Goal: Information Seeking & Learning: Learn about a topic

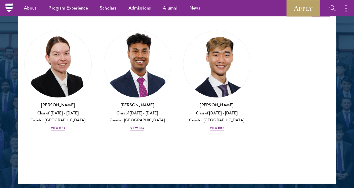
scroll to position [771, 0]
click at [136, 127] on div "View Bio" at bounding box center [137, 128] width 14 height 5
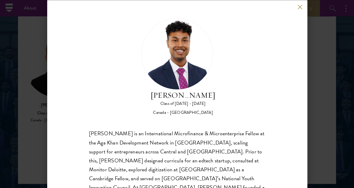
click at [301, 12] on div "[PERSON_NAME] Class of [DATE] - [DATE] [GEOGRAPHIC_DATA] - [GEOGRAPHIC_DATA] [P…" at bounding box center [177, 94] width 260 height 188
click at [300, 7] on button at bounding box center [299, 6] width 5 height 5
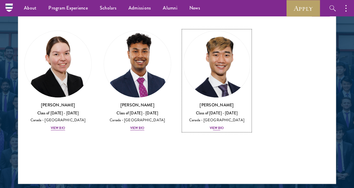
click at [217, 124] on div "[PERSON_NAME] Class of [DATE] - [DATE] [GEOGRAPHIC_DATA] - [GEOGRAPHIC_DATA] Vi…" at bounding box center [216, 116] width 67 height 29
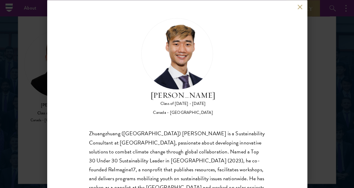
click at [301, 10] on div "[PERSON_NAME] Class of [DATE] - [DATE] [GEOGRAPHIC_DATA] - [GEOGRAPHIC_DATA] Zh…" at bounding box center [177, 94] width 260 height 188
click at [301, 7] on button at bounding box center [299, 6] width 5 height 5
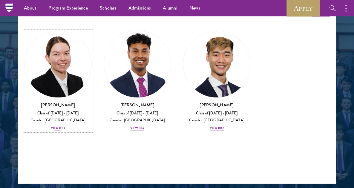
click at [59, 124] on div "[PERSON_NAME] Class of [DATE] - [DATE] [GEOGRAPHIC_DATA] - [GEOGRAPHIC_DATA] Vi…" at bounding box center [57, 116] width 67 height 29
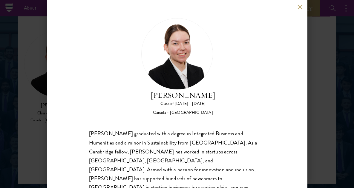
click at [302, 9] on button at bounding box center [299, 6] width 5 height 5
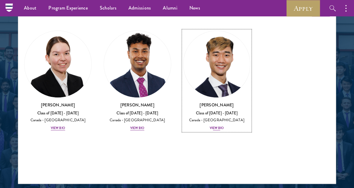
click at [217, 129] on div "View Bio" at bounding box center [217, 128] width 14 height 5
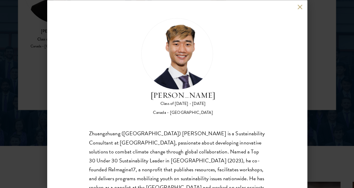
scroll to position [39, 0]
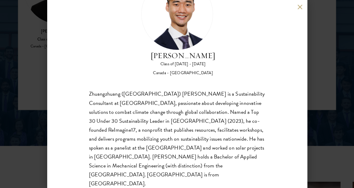
click at [331, 76] on div "[PERSON_NAME] Class of [DATE] - [DATE] [GEOGRAPHIC_DATA] - [GEOGRAPHIC_DATA] Zh…" at bounding box center [177, 94] width 354 height 188
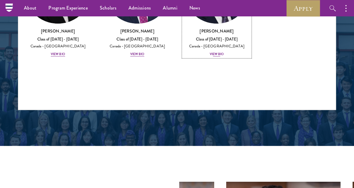
scroll to position [801, 0]
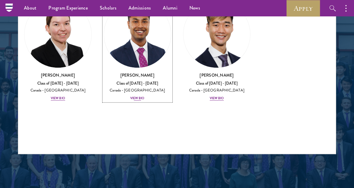
click at [128, 57] on img at bounding box center [137, 34] width 67 height 67
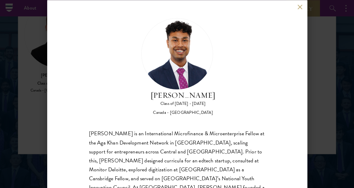
click at [299, 10] on div "[PERSON_NAME] Class of [DATE] - [DATE] [GEOGRAPHIC_DATA] - [GEOGRAPHIC_DATA] [P…" at bounding box center [177, 94] width 260 height 188
click at [300, 5] on button at bounding box center [299, 6] width 5 height 5
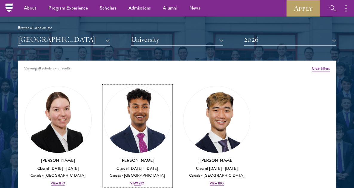
scroll to position [715, 0]
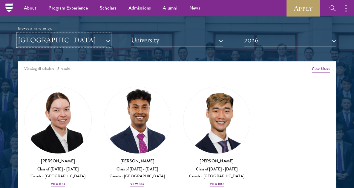
click at [80, 43] on button "[GEOGRAPHIC_DATA]" at bounding box center [64, 40] width 92 height 12
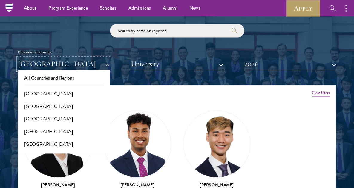
scroll to position [690, 0]
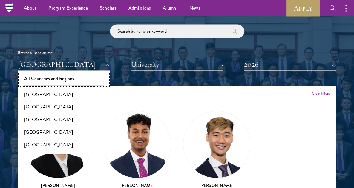
click at [61, 81] on button "All Countries and Regions" at bounding box center [64, 79] width 88 height 13
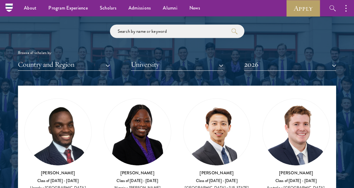
scroll to position [291, 0]
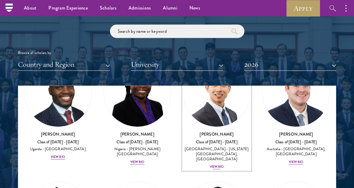
click at [216, 165] on div "View Bio" at bounding box center [217, 167] width 14 height 5
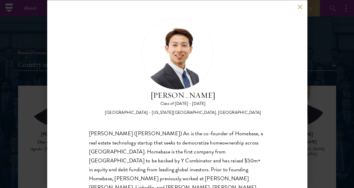
scroll to position [30, 0]
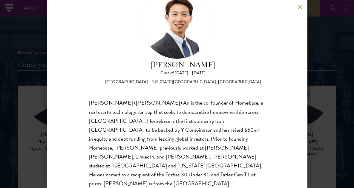
click at [317, 76] on div "[PERSON_NAME] Class of [DATE] - [DATE] [GEOGRAPHIC_DATA] - [US_STATE][GEOGRAPHI…" at bounding box center [177, 94] width 354 height 188
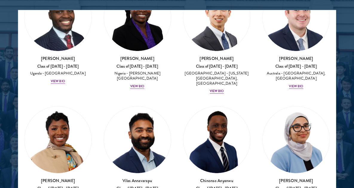
scroll to position [2116, 0]
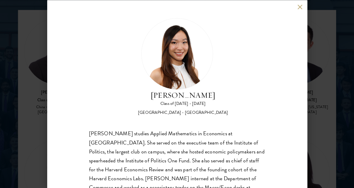
scroll to position [39, 0]
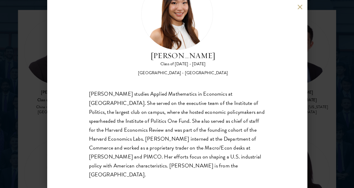
click at [338, 85] on div "[PERSON_NAME] Class of [DATE] - [DATE] [GEOGRAPHIC_DATA] - [GEOGRAPHIC_DATA] [P…" at bounding box center [177, 94] width 354 height 188
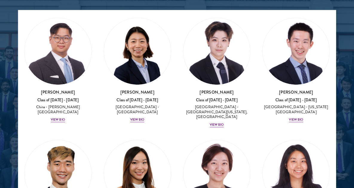
scroll to position [2116, 0]
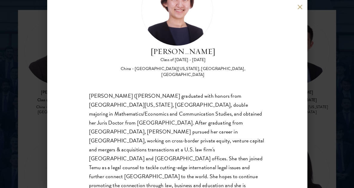
scroll to position [44, 0]
click at [321, 75] on div "[PERSON_NAME] Class of [DATE] - [DATE] [GEOGRAPHIC_DATA] - [GEOGRAPHIC_DATA][US…" at bounding box center [177, 94] width 354 height 188
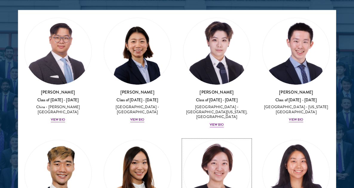
scroll to position [2116, 0]
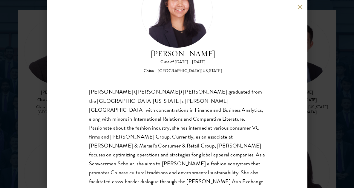
scroll to position [45, 0]
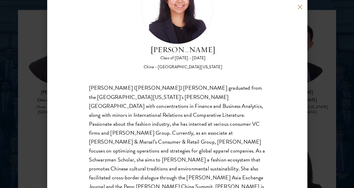
click at [192, 105] on p "[PERSON_NAME] ([PERSON_NAME]) [PERSON_NAME] graduated from the [GEOGRAPHIC_DATA…" at bounding box center [177, 142] width 176 height 117
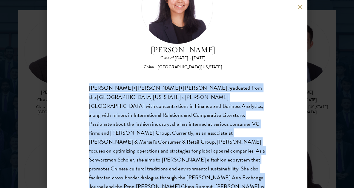
click at [192, 105] on p "[PERSON_NAME] ([PERSON_NAME]) [PERSON_NAME] graduated from the [GEOGRAPHIC_DATA…" at bounding box center [177, 142] width 176 height 117
click at [269, 106] on div "[PERSON_NAME] Class of [DATE] - [DATE] [GEOGRAPHIC_DATA] - [GEOGRAPHIC_DATA][US…" at bounding box center [177, 94] width 260 height 188
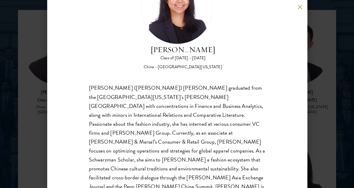
click at [324, 73] on div "[PERSON_NAME] Class of [DATE] - [DATE] [GEOGRAPHIC_DATA] - [GEOGRAPHIC_DATA][US…" at bounding box center [177, 94] width 354 height 188
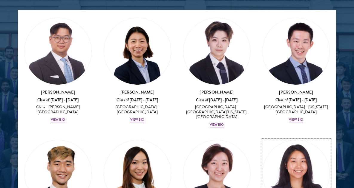
scroll to position [2116, 0]
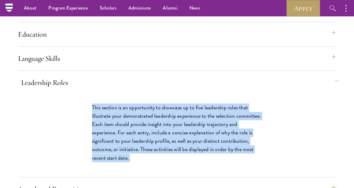
scroll to position [563, 0]
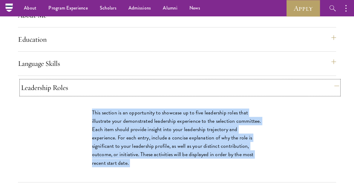
click at [53, 95] on button "Leadership Roles" at bounding box center [180, 88] width 318 height 14
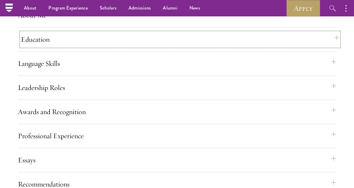
click at [50, 47] on button "Education" at bounding box center [180, 39] width 318 height 14
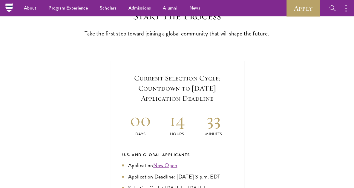
scroll to position [87, 0]
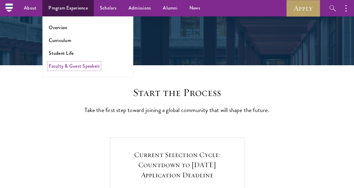
click at [65, 64] on link "Faculty & Guest Speakers" at bounding box center [74, 66] width 51 height 7
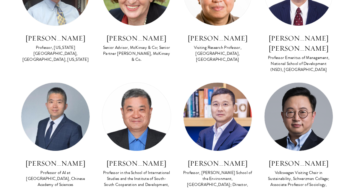
scroll to position [1971, 0]
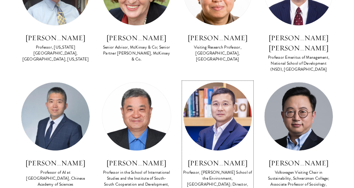
click at [211, 170] on div "Professor, Nicholas School of the Environment, Duke University; Director, Initi…" at bounding box center [217, 185] width 69 height 30
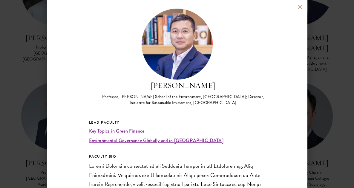
scroll to position [1, 0]
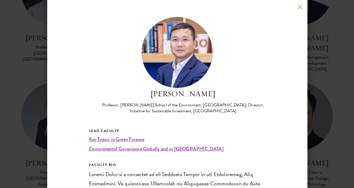
click at [300, 9] on button at bounding box center [299, 6] width 5 height 5
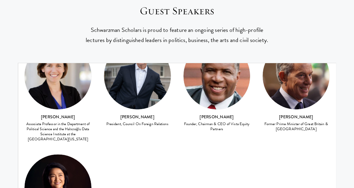
scroll to position [2236, 0]
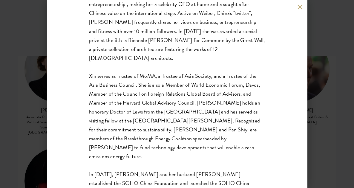
scroll to position [2243, 0]
click at [327, 124] on div "Zhang Xin Co-Founder & CEO, SOHO China SOHO China CEO Xin (Shynn) Zhang is one …" at bounding box center [177, 94] width 354 height 188
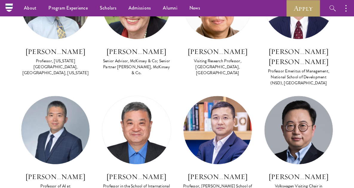
scroll to position [1955, 0]
